Goal: Find specific page/section: Find specific page/section

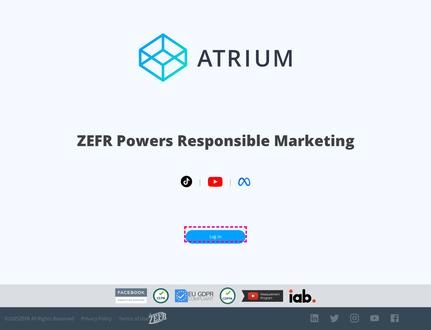
click at [216, 234] on link "Log In" at bounding box center [216, 236] width 60 height 13
